Goal: Find specific fact: Find contact information

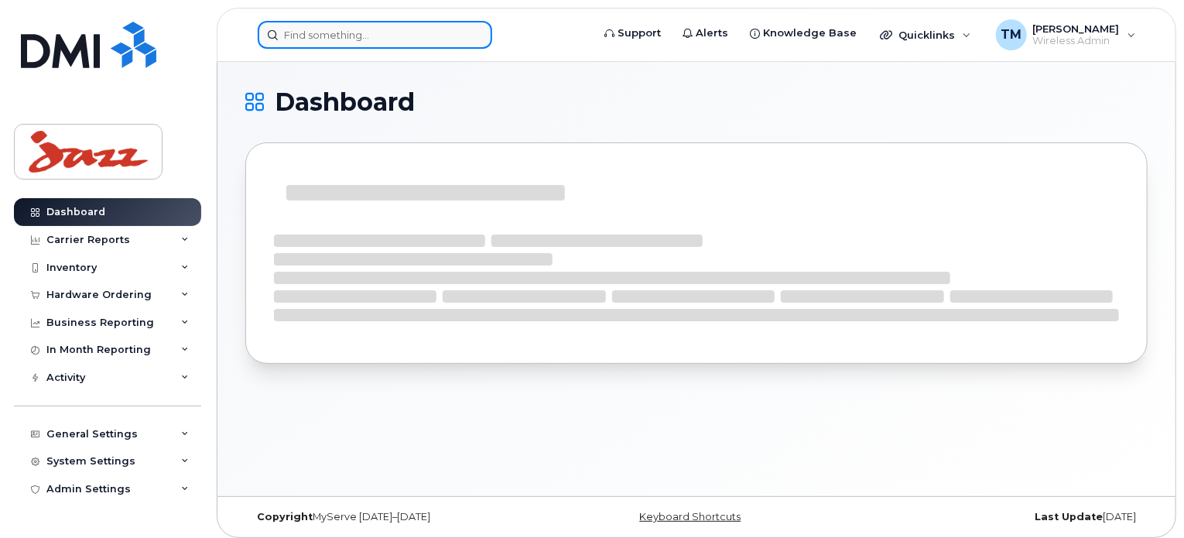
click at [396, 36] on input at bounding box center [375, 35] width 234 height 28
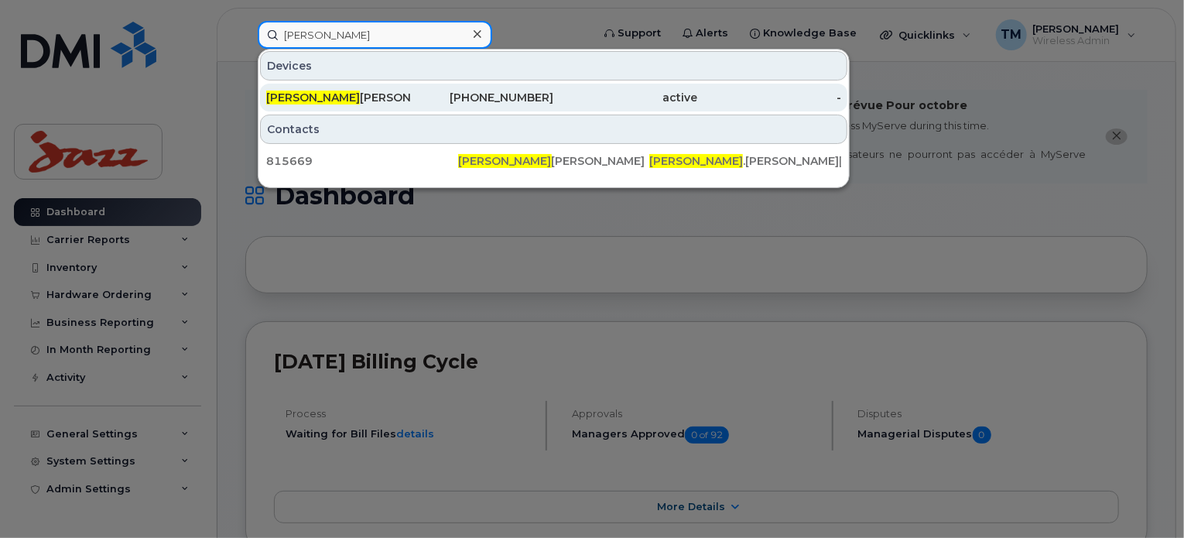
type input "Rutvij"
click at [377, 99] on div "Rutvij Patel" at bounding box center [338, 97] width 144 height 15
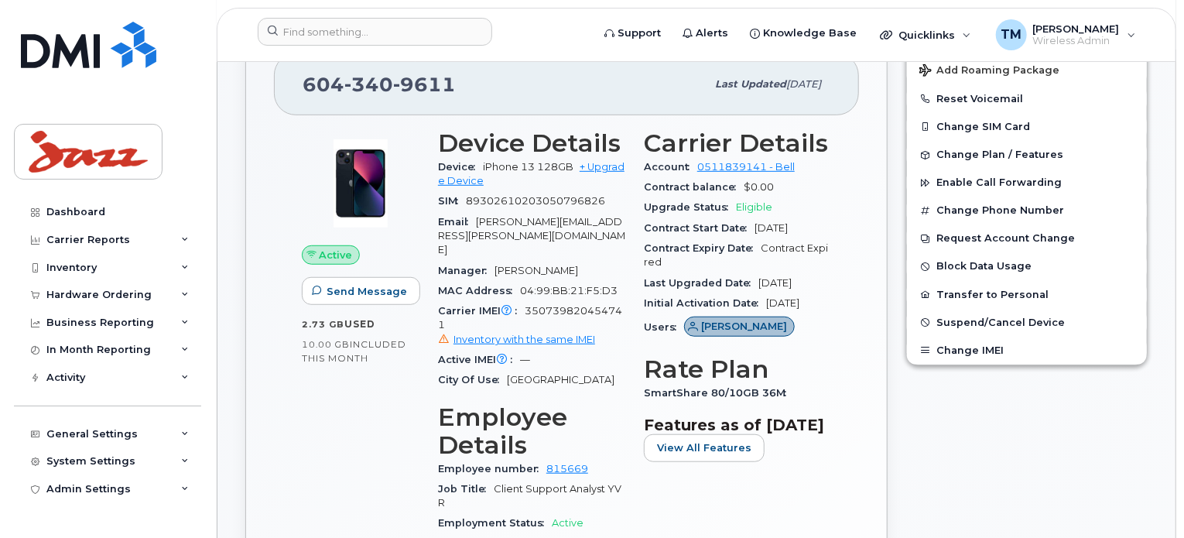
scroll to position [309, 0]
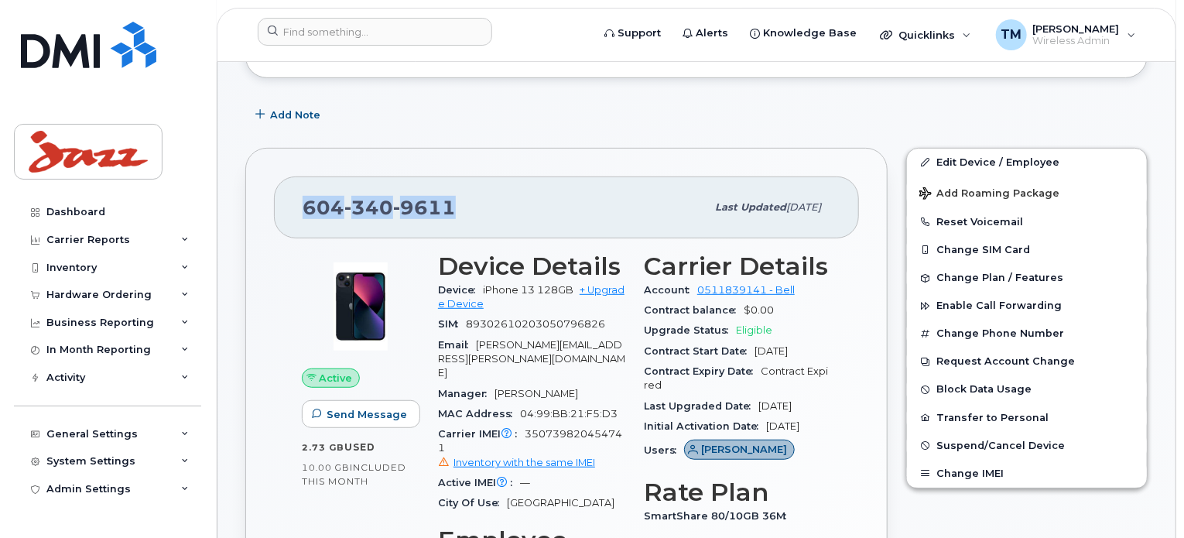
drag, startPoint x: 480, startPoint y: 194, endPoint x: 294, endPoint y: 195, distance: 186.5
click at [294, 195] on div "[PHONE_NUMBER] Last updated [DATE]" at bounding box center [566, 207] width 585 height 62
copy span "[PHONE_NUMBER]"
click at [489, 192] on div "[PHONE_NUMBER]" at bounding box center [504, 207] width 403 height 32
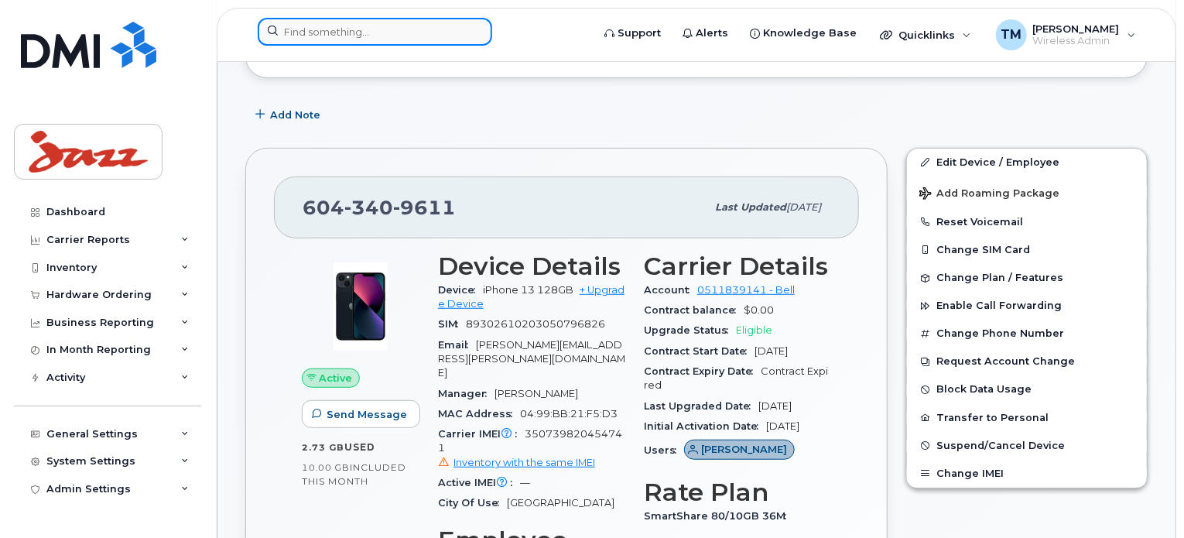
click at [381, 33] on input at bounding box center [375, 32] width 234 height 28
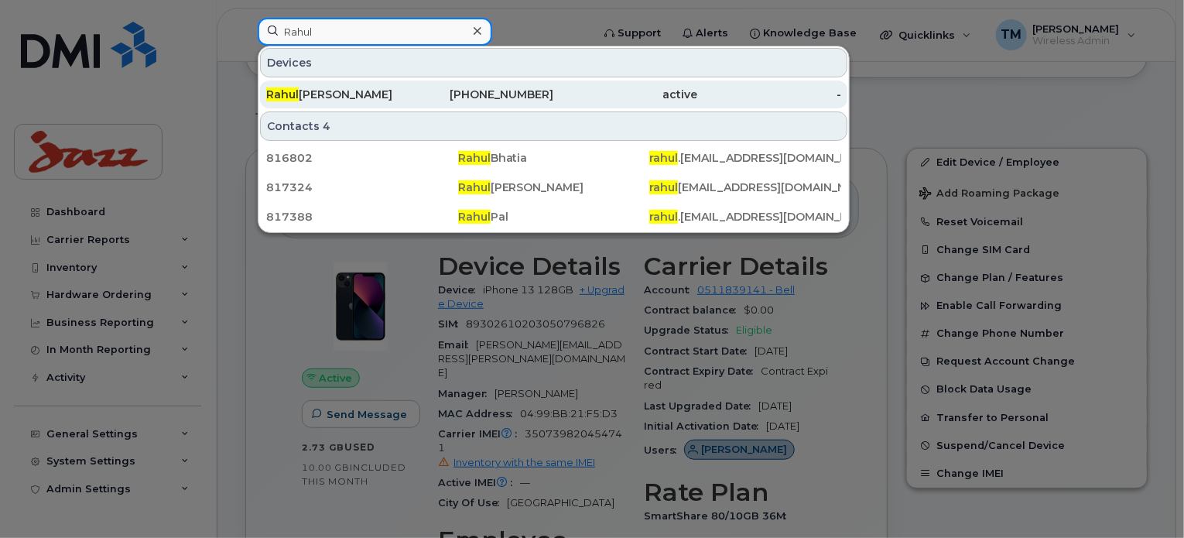
type input "Rahul"
click at [370, 92] on div "[PERSON_NAME]" at bounding box center [338, 94] width 144 height 15
